Goal: Book appointment/travel/reservation

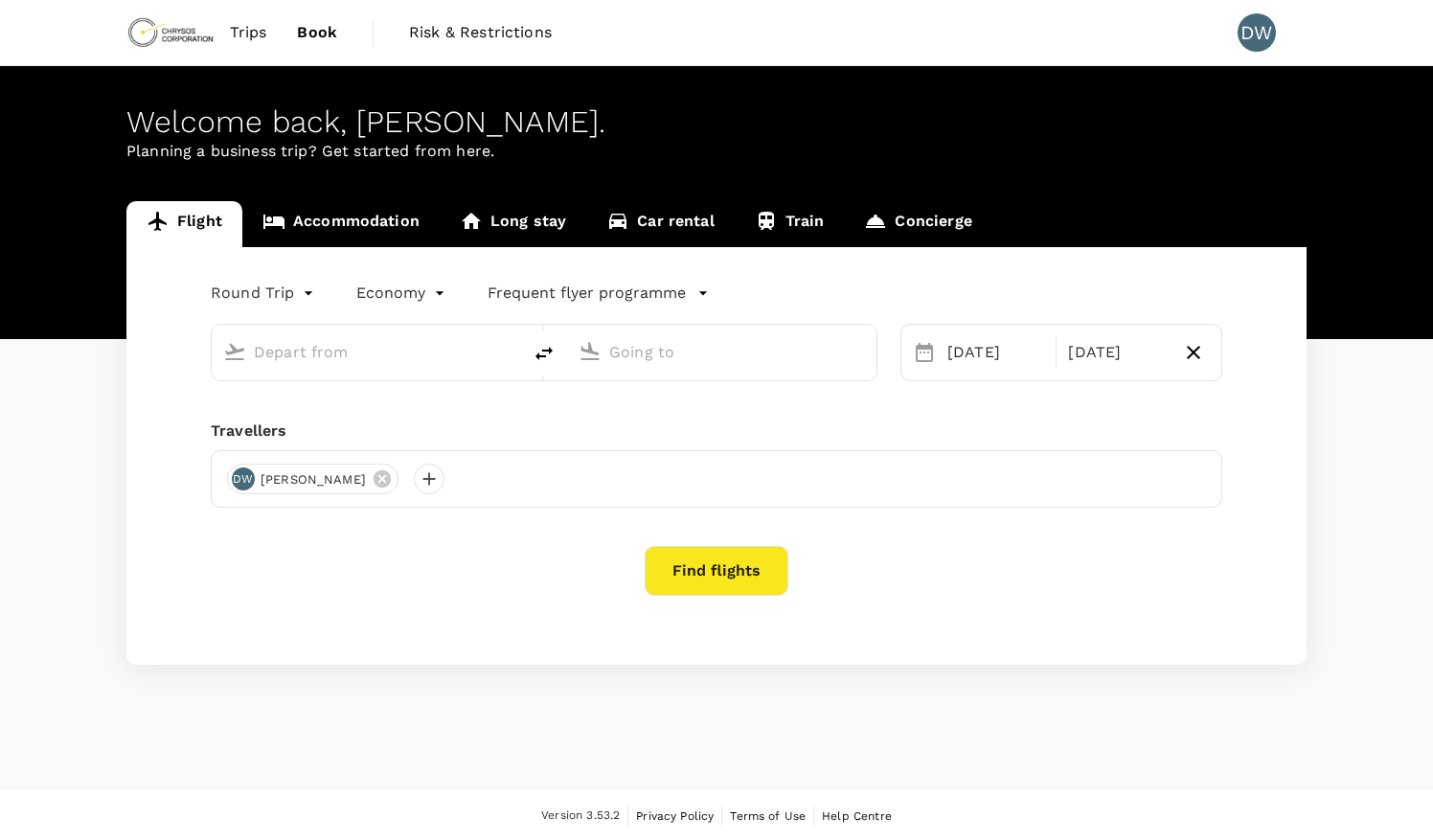
type input "[GEOGRAPHIC_DATA] (TKD)"
type input "Kotoka Intl (ACC)"
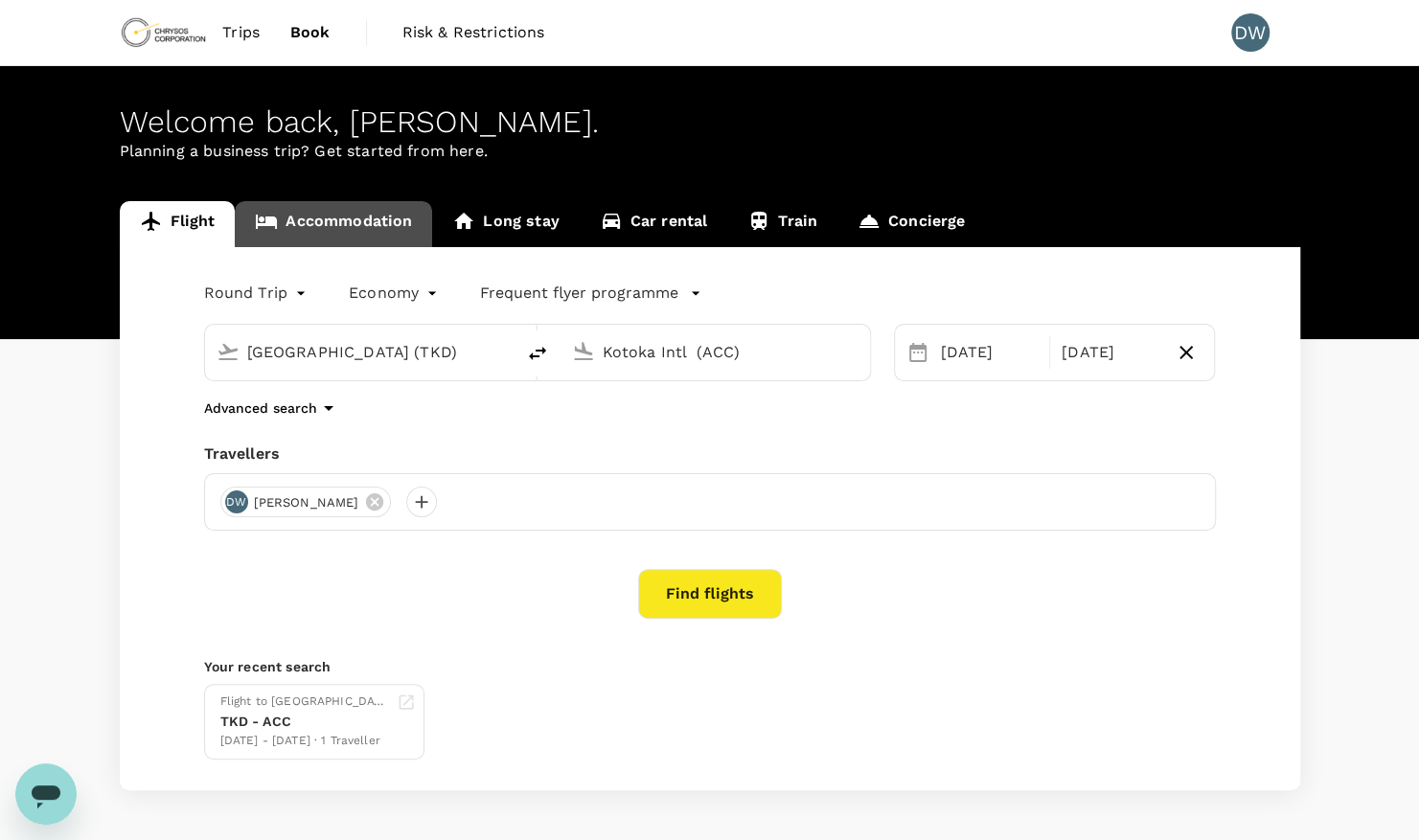
click at [339, 224] on link "Accommodation" at bounding box center [333, 224] width 198 height 46
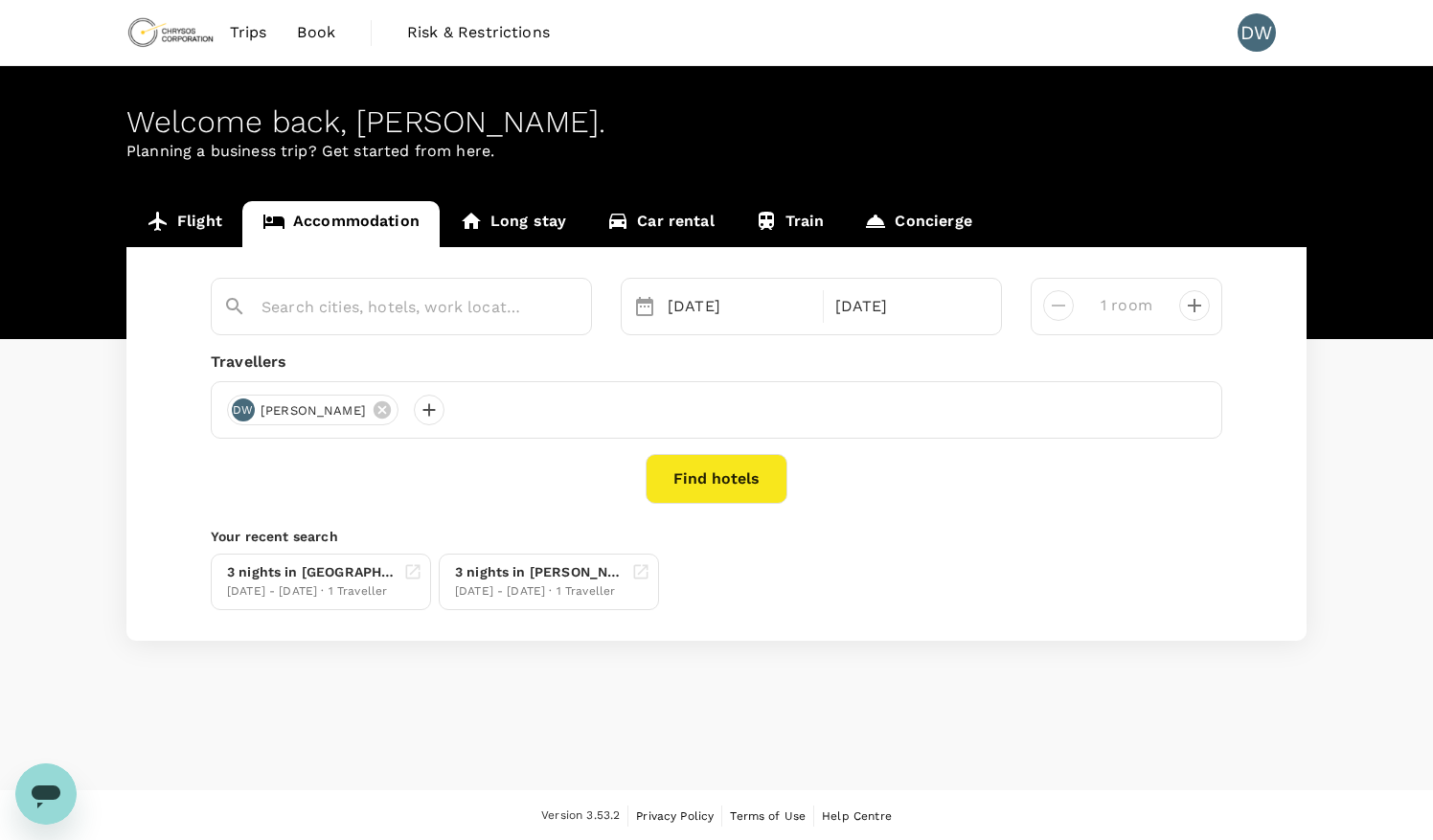
type input "[GEOGRAPHIC_DATA]"
click at [701, 476] on button "Find hotels" at bounding box center [716, 479] width 142 height 50
click at [558, 309] on icon "Clear" at bounding box center [566, 307] width 19 height 19
type input "[GEOGRAPHIC_DATA]"
click at [560, 311] on icon "Clear" at bounding box center [566, 307] width 19 height 19
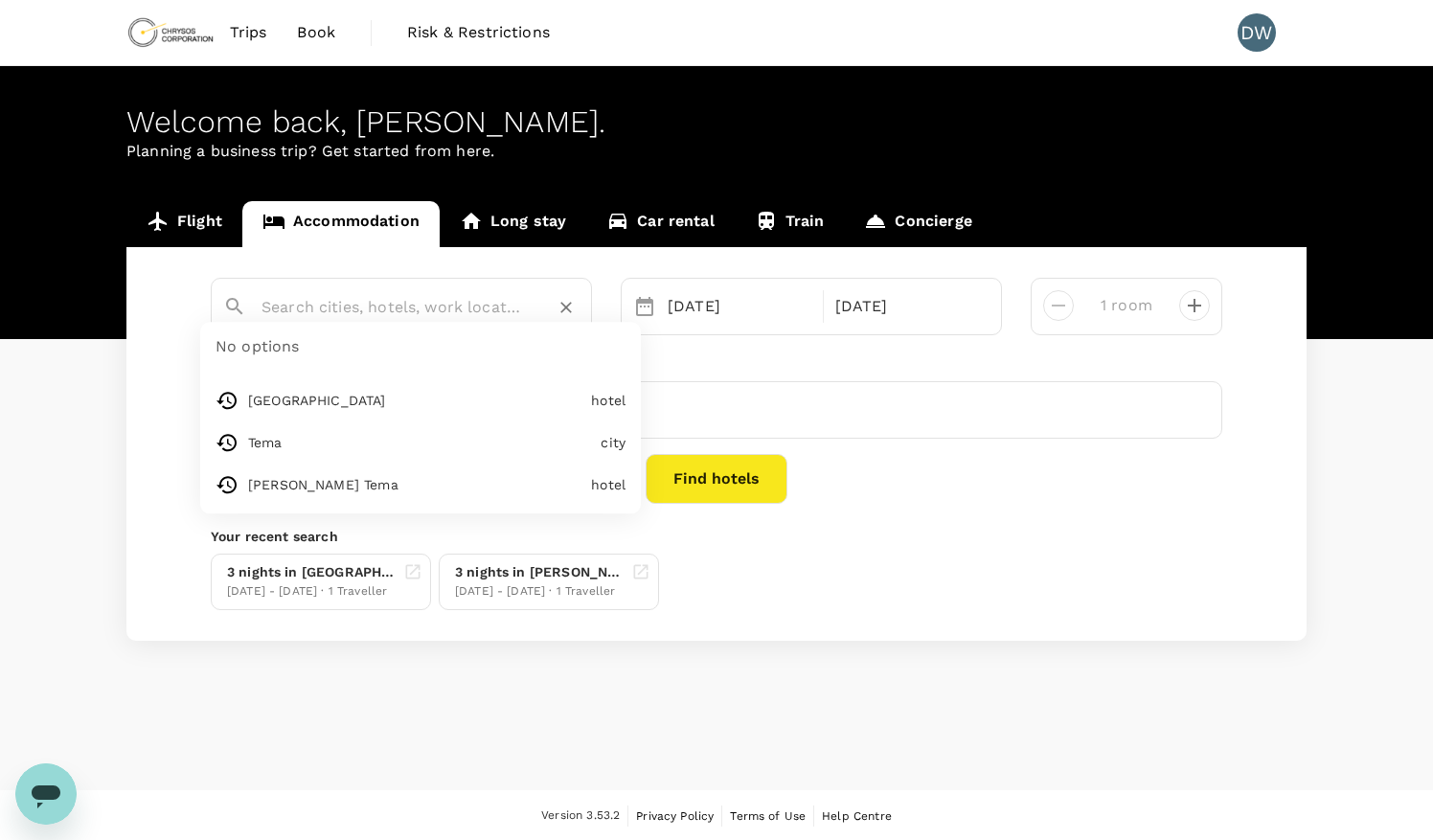
click at [399, 309] on input "text" at bounding box center [393, 307] width 264 height 30
type input "Tema"
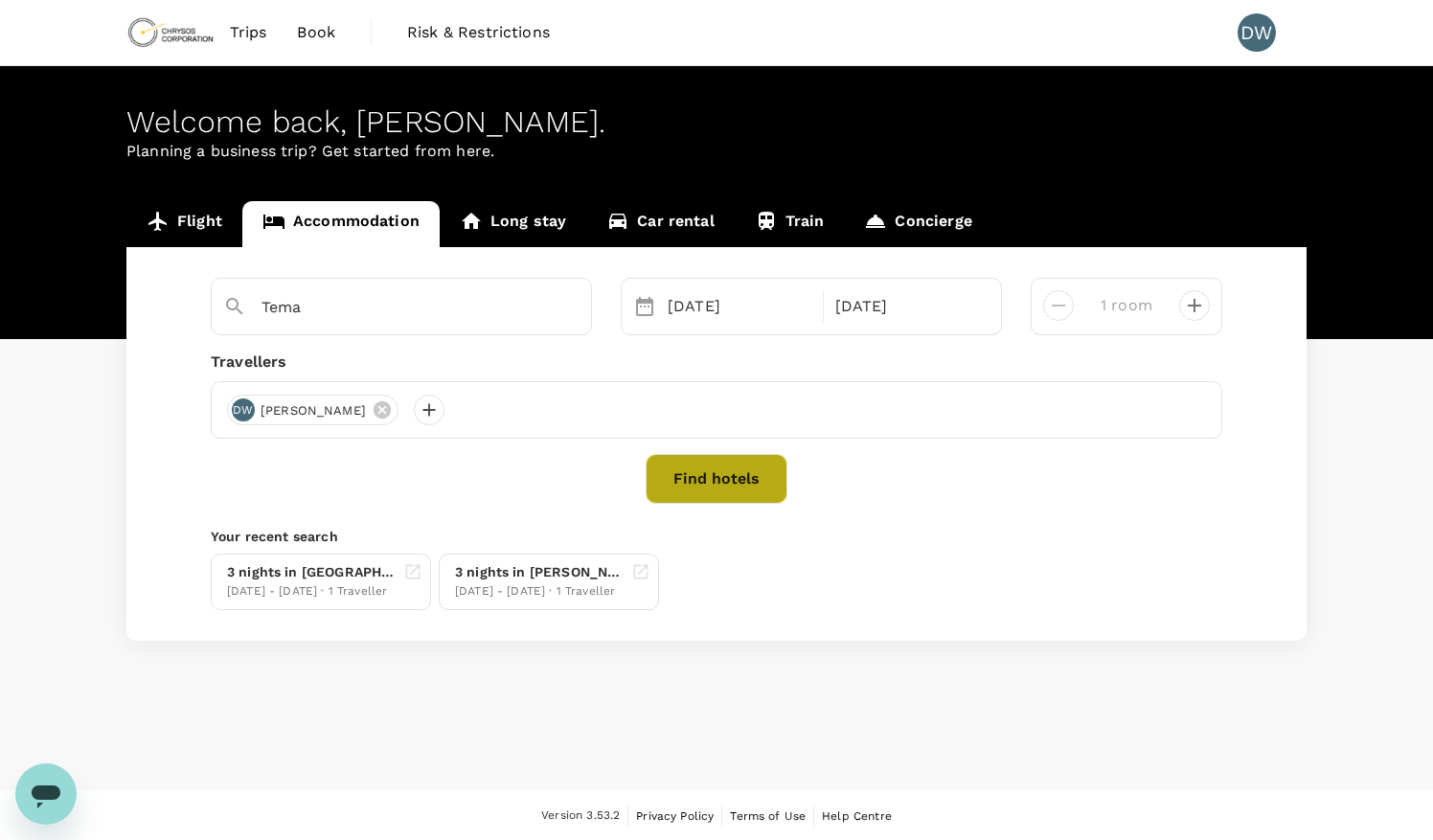
click at [723, 479] on button "Find hotels" at bounding box center [716, 479] width 142 height 50
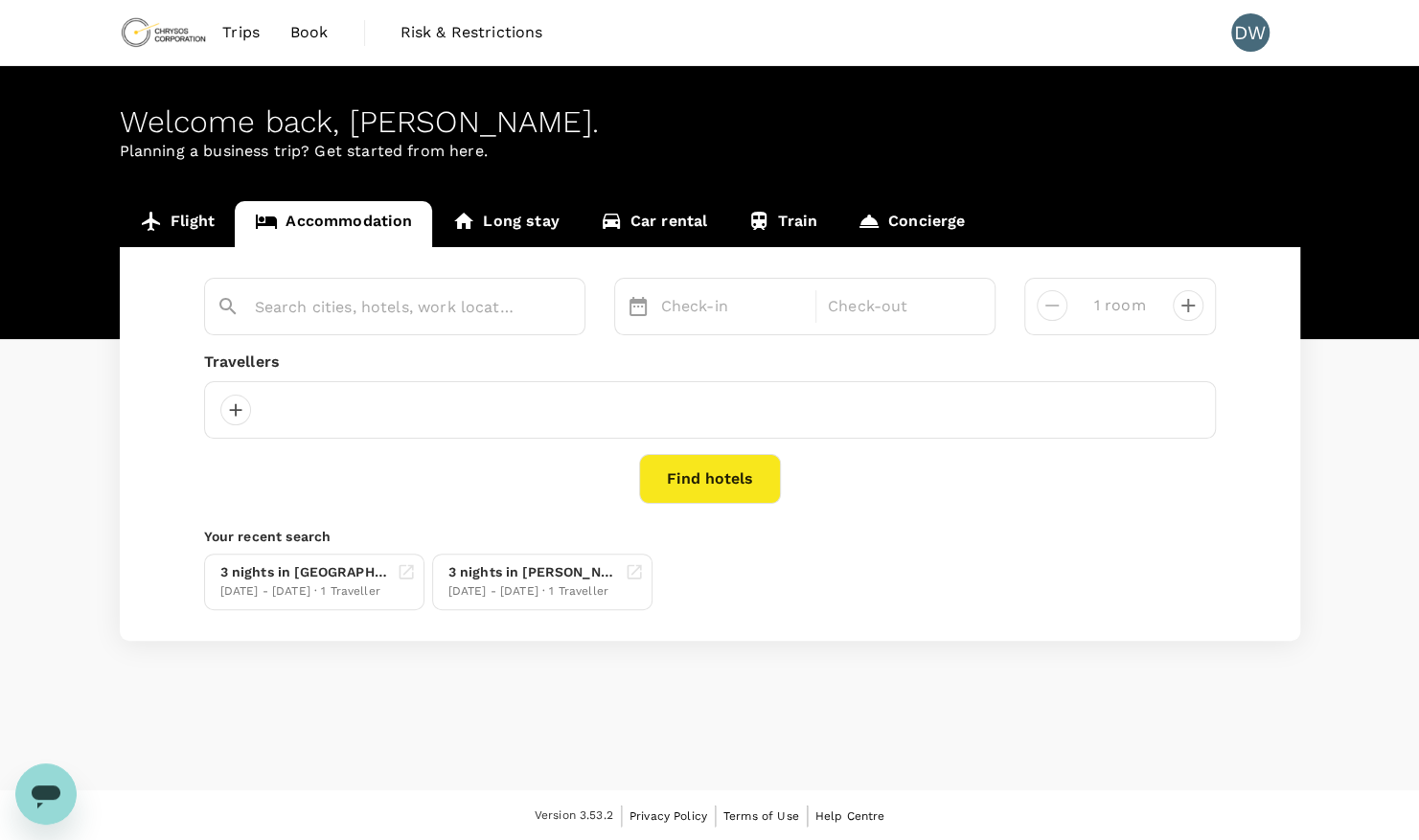
type input "Tema"
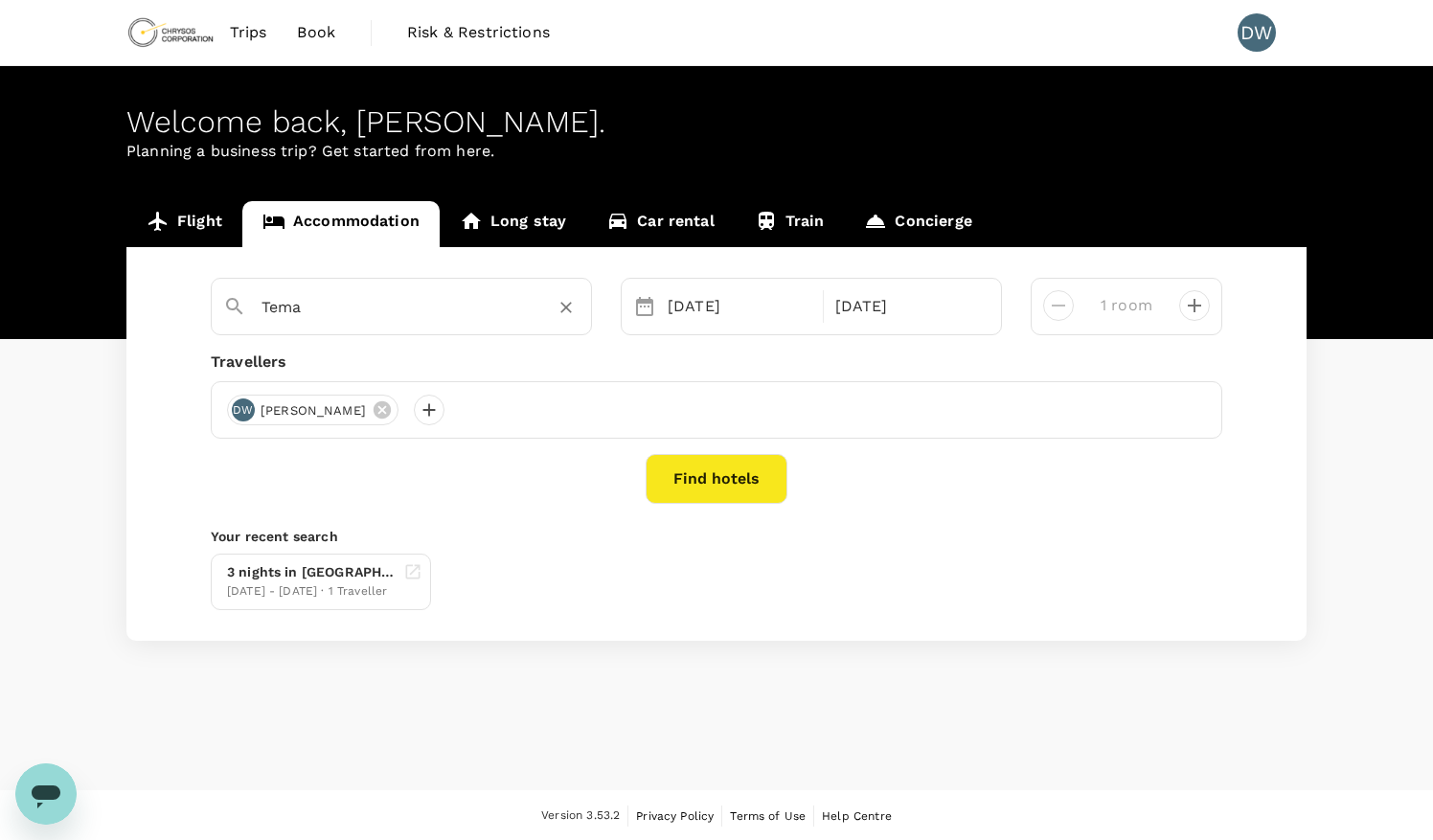
click at [567, 307] on icon "Clear" at bounding box center [566, 309] width 12 height 12
click at [463, 305] on input "text" at bounding box center [393, 307] width 264 height 30
type input "[GEOGRAPHIC_DATA]"
click at [746, 472] on button "Find hotels" at bounding box center [716, 479] width 142 height 50
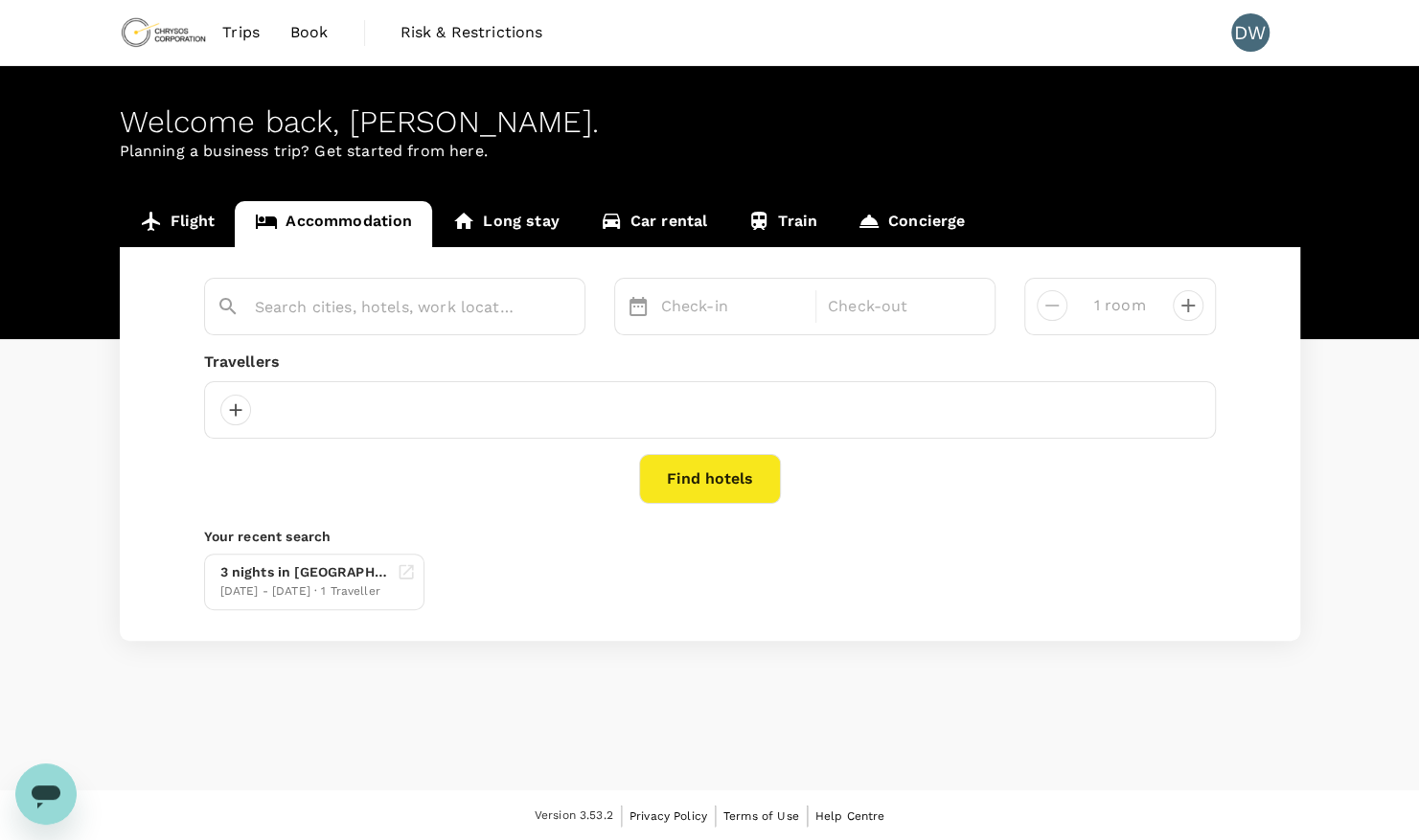
type input "[GEOGRAPHIC_DATA]"
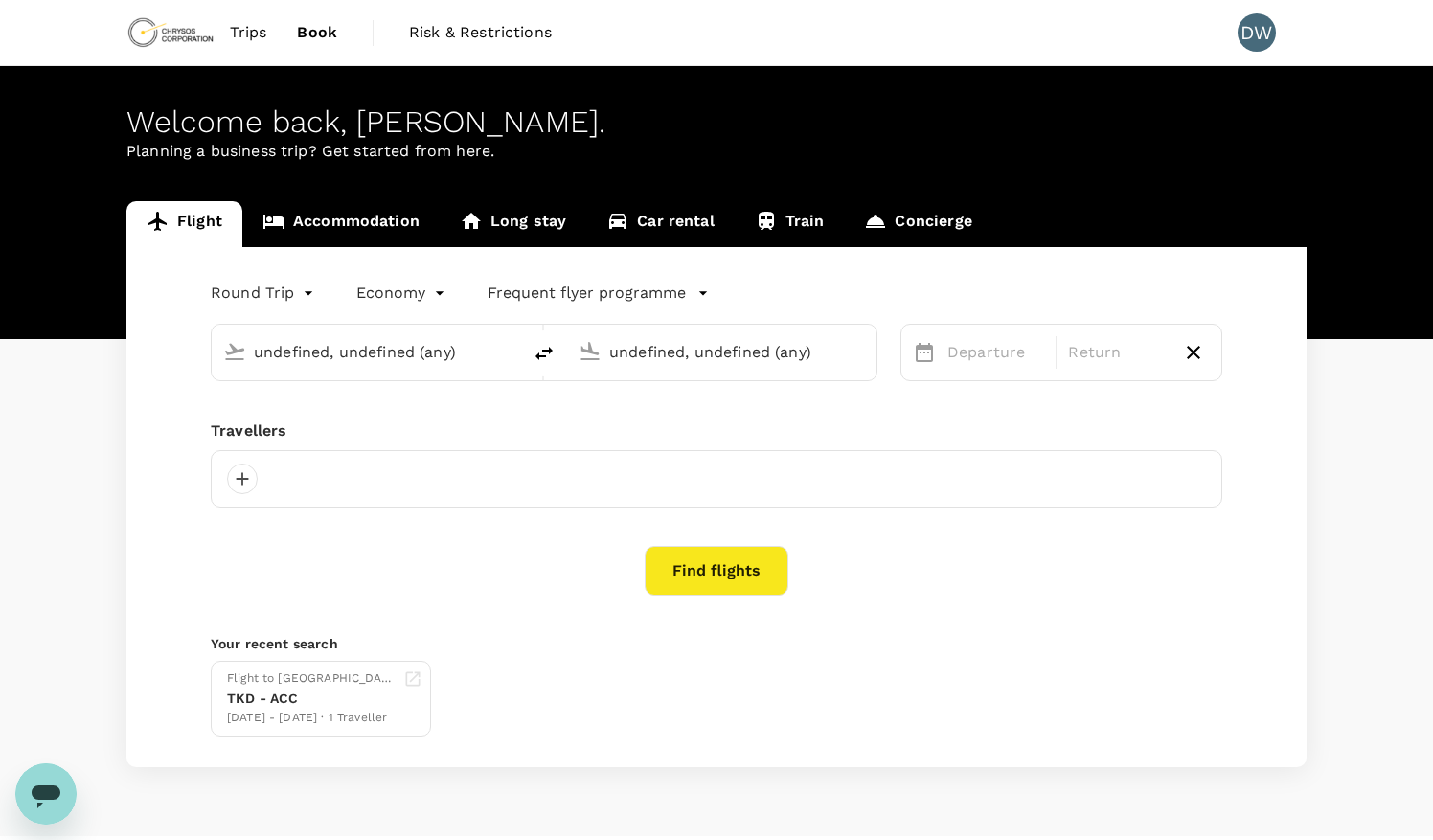
type input "[GEOGRAPHIC_DATA] (TKD)"
type input "Kotoka Intl (ACC)"
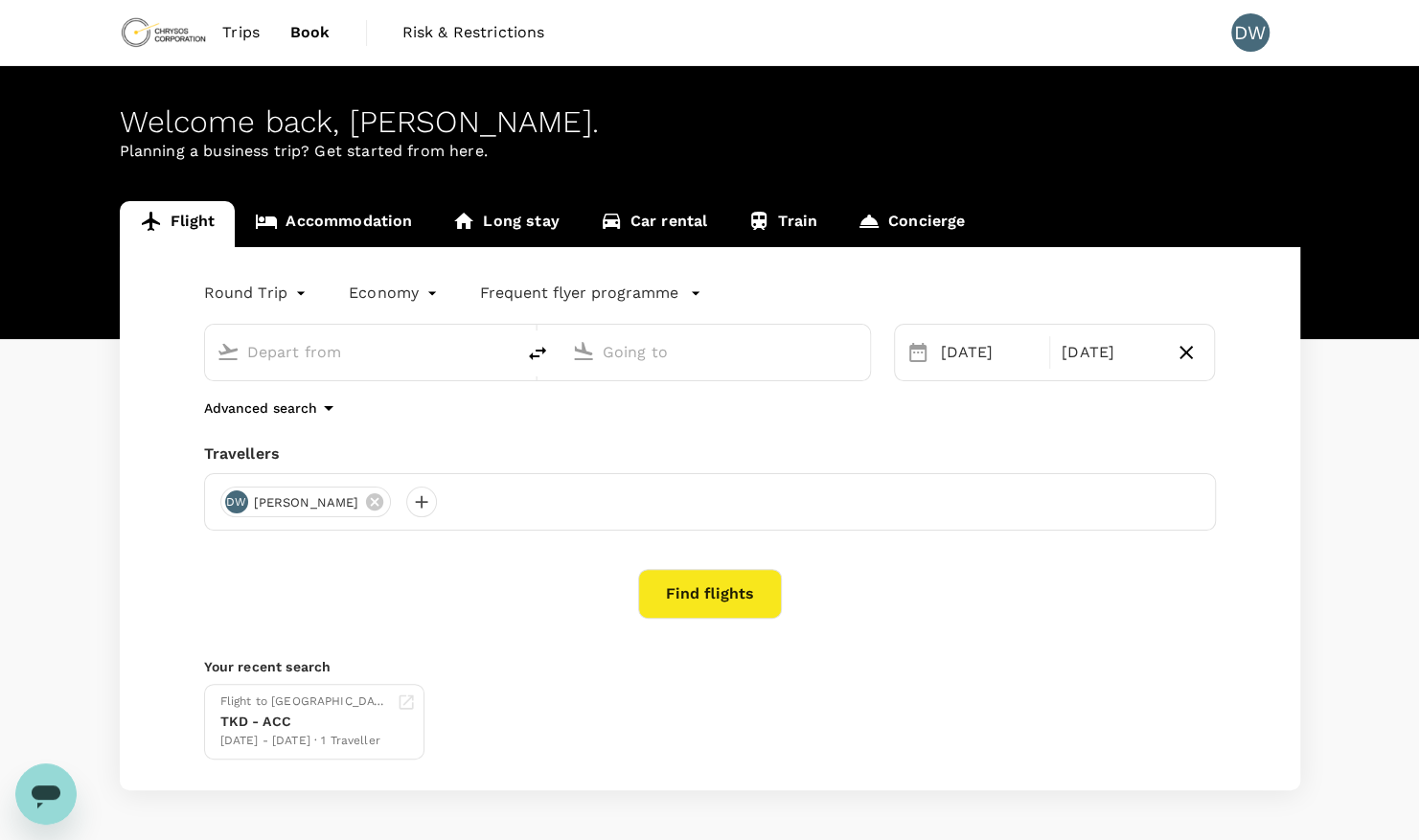
type input "[GEOGRAPHIC_DATA] (TKD)"
type input "Kotoka Intl (ACC)"
